Goal: Information Seeking & Learning: Understand process/instructions

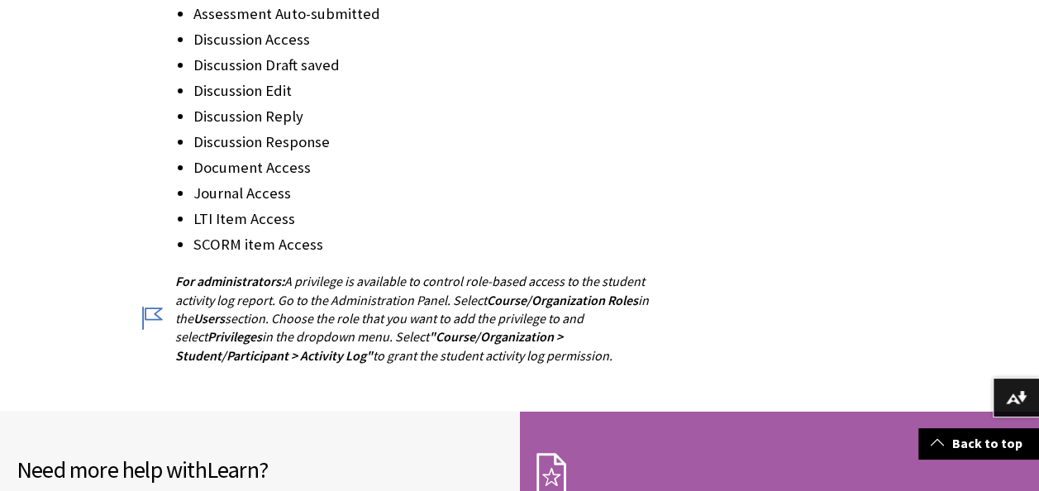
scroll to position [2600, 0]
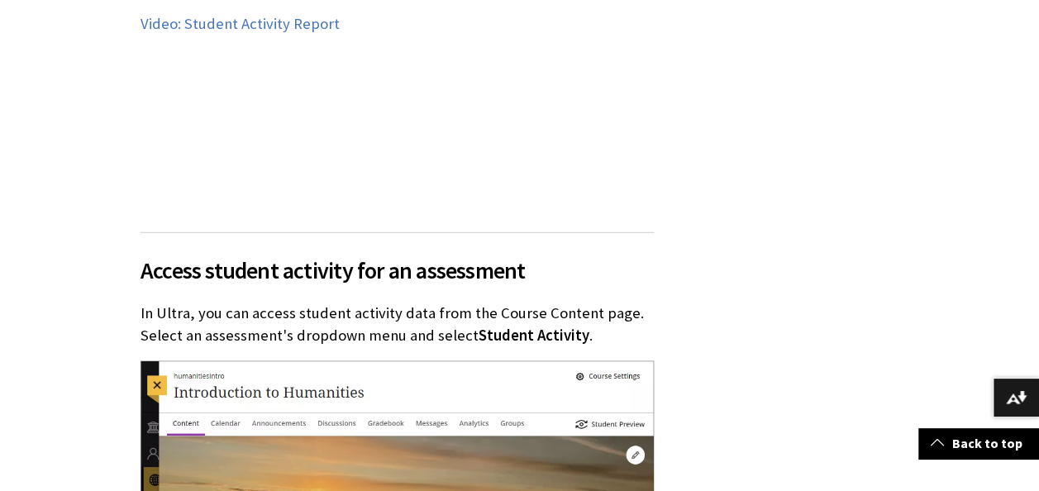
scroll to position [2553, 0]
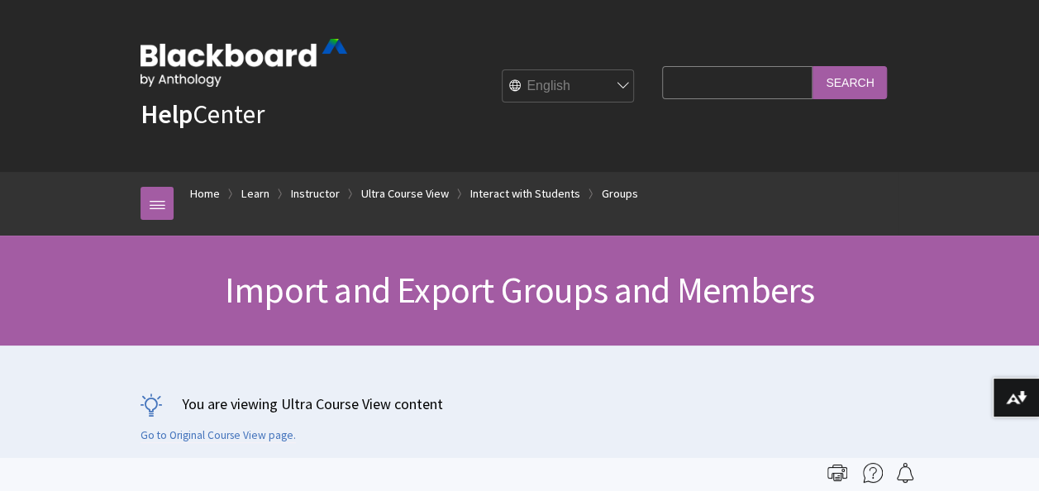
scroll to position [2925, 0]
click at [631, 314] on div "Import and Export Groups and Members" at bounding box center [519, 291] width 1039 height 110
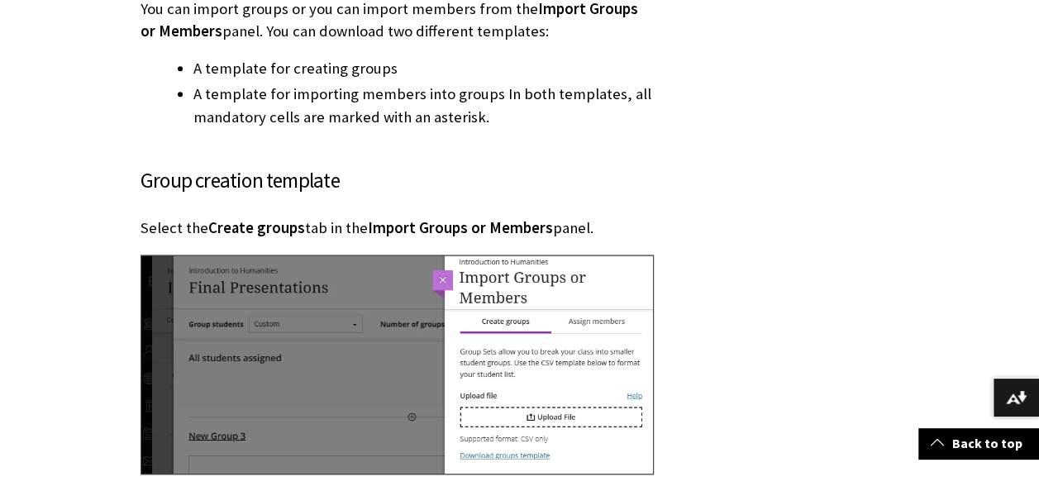
scroll to position [4199, 0]
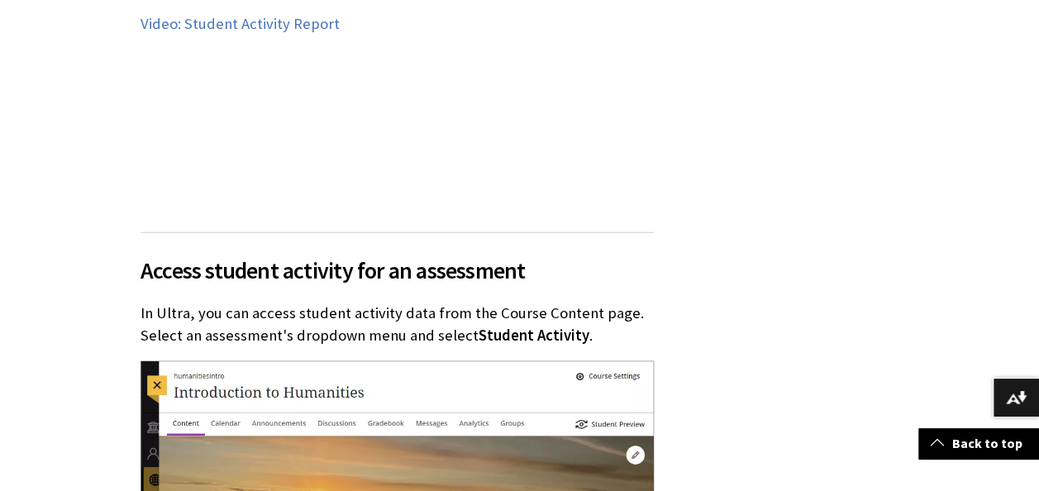
scroll to position [2553, 0]
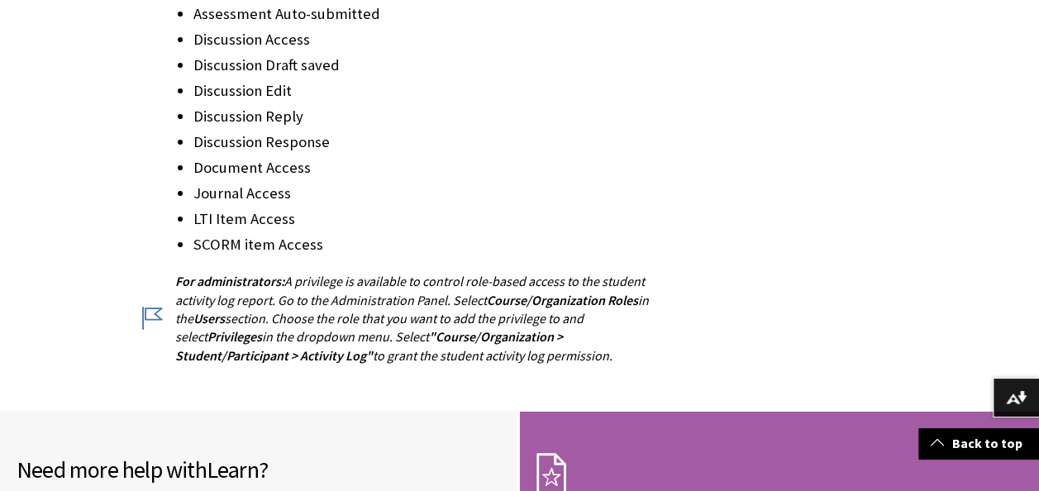
scroll to position [2600, 0]
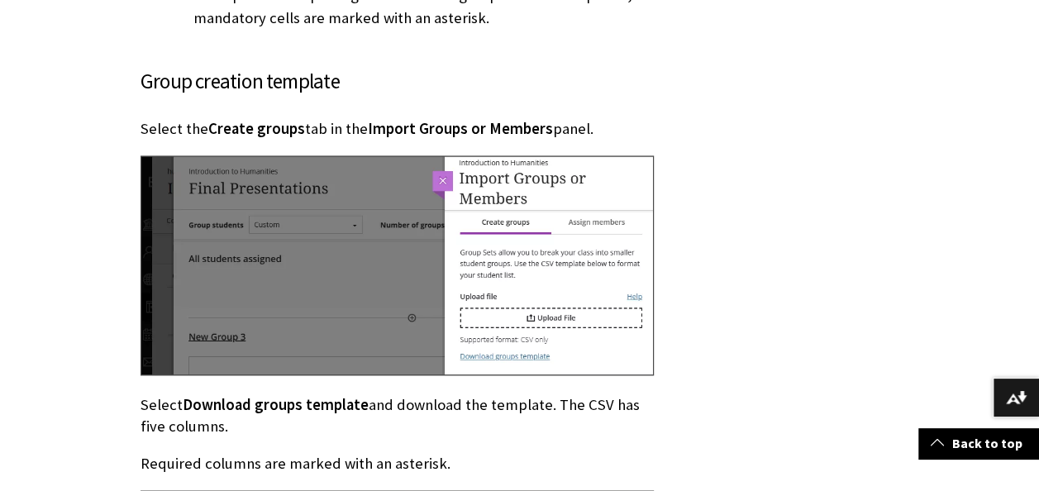
scroll to position [2925, 0]
click at [751, 352] on div "The topics on this page include:" at bounding box center [519, 11] width 791 height 7471
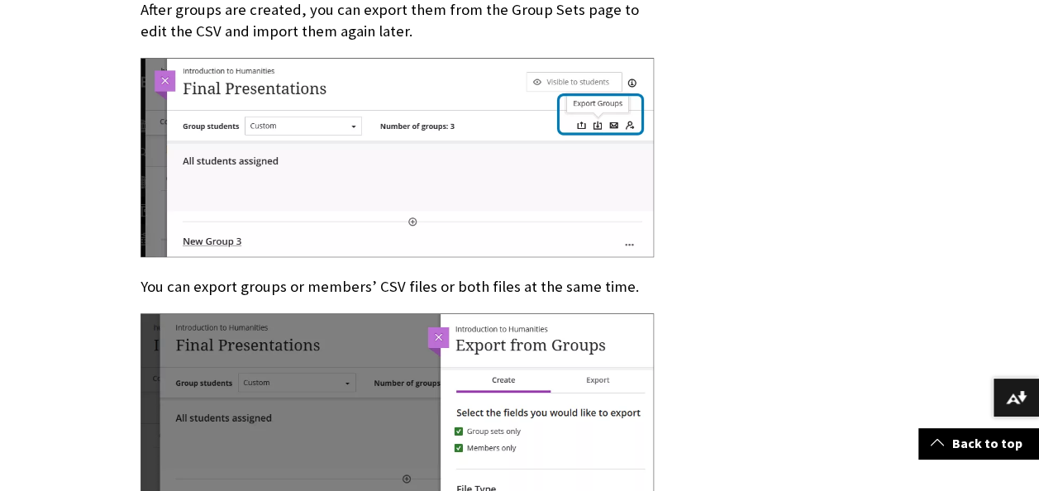
scroll to position [6812, 0]
